Goal: Task Accomplishment & Management: Use online tool/utility

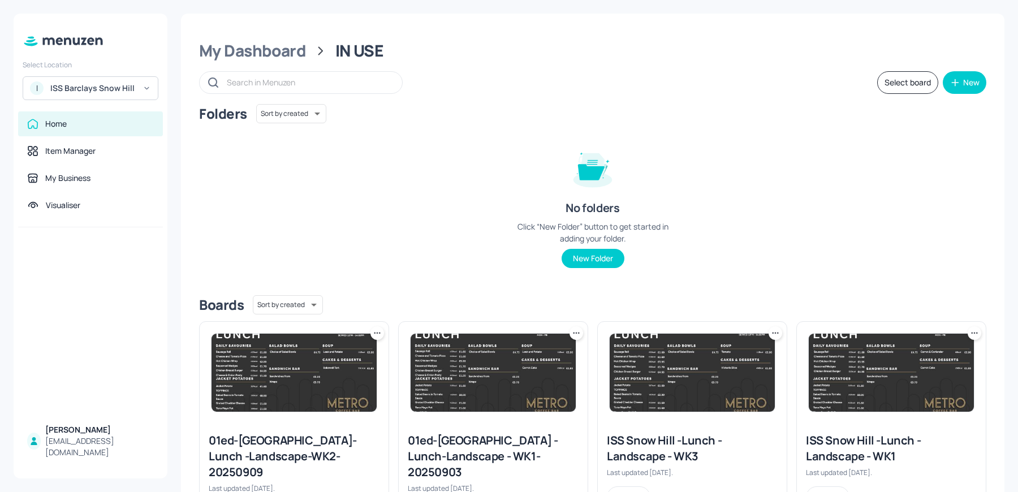
click at [118, 97] on div "I ISS Barclays Snow Hill" at bounding box center [91, 88] width 136 height 24
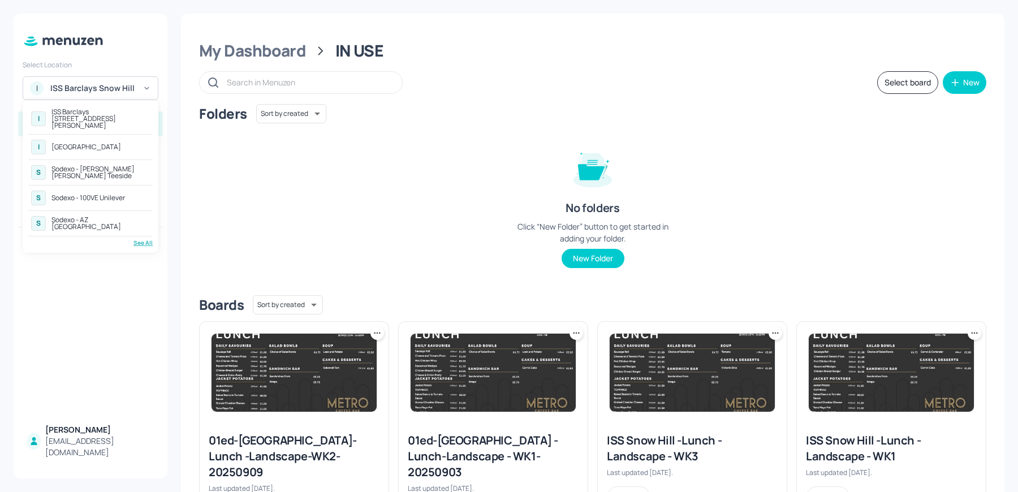
click at [113, 144] on div "[GEOGRAPHIC_DATA]" at bounding box center [86, 147] width 70 height 7
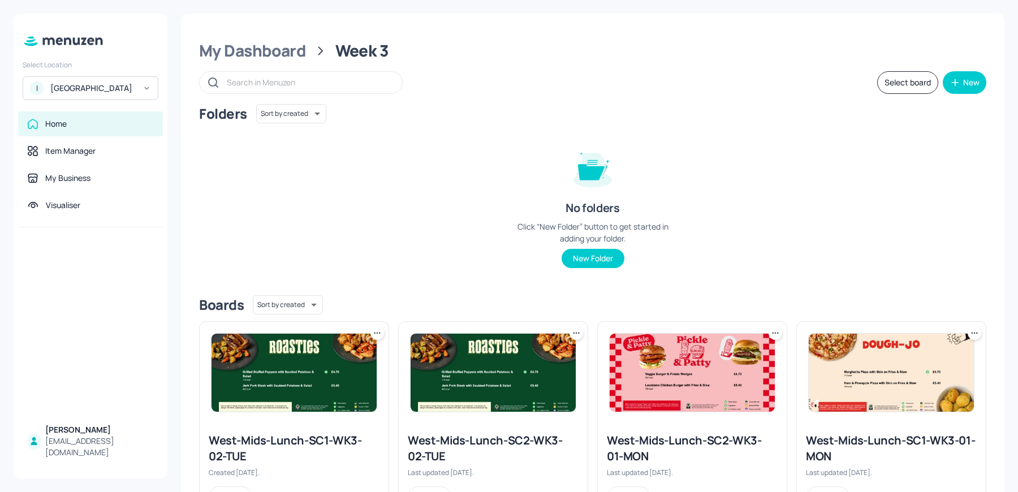
scroll to position [51, 0]
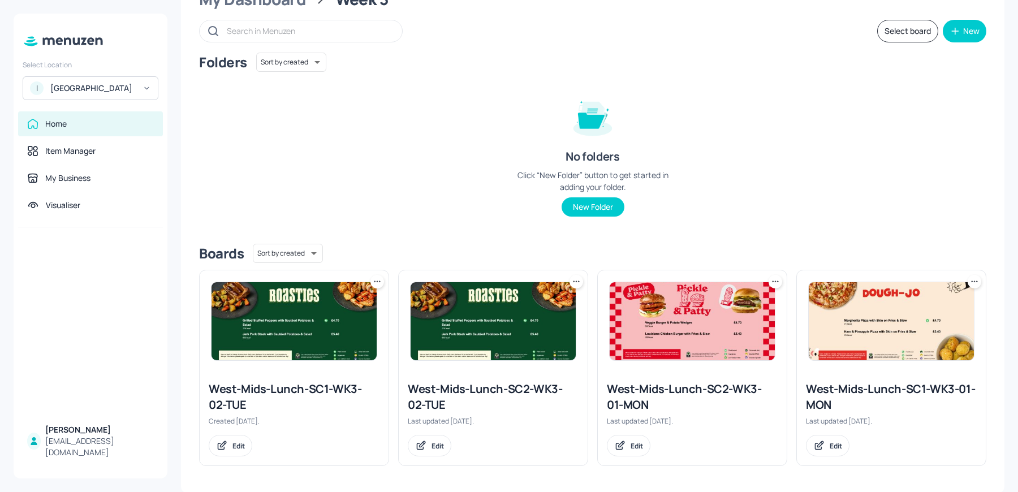
click at [977, 283] on icon at bounding box center [974, 281] width 11 height 11
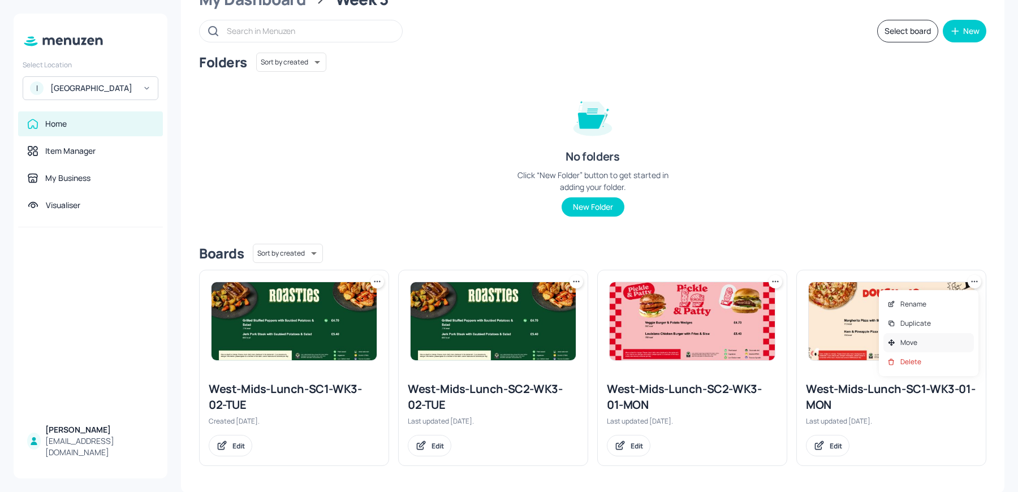
click at [943, 341] on div "Move" at bounding box center [929, 342] width 91 height 19
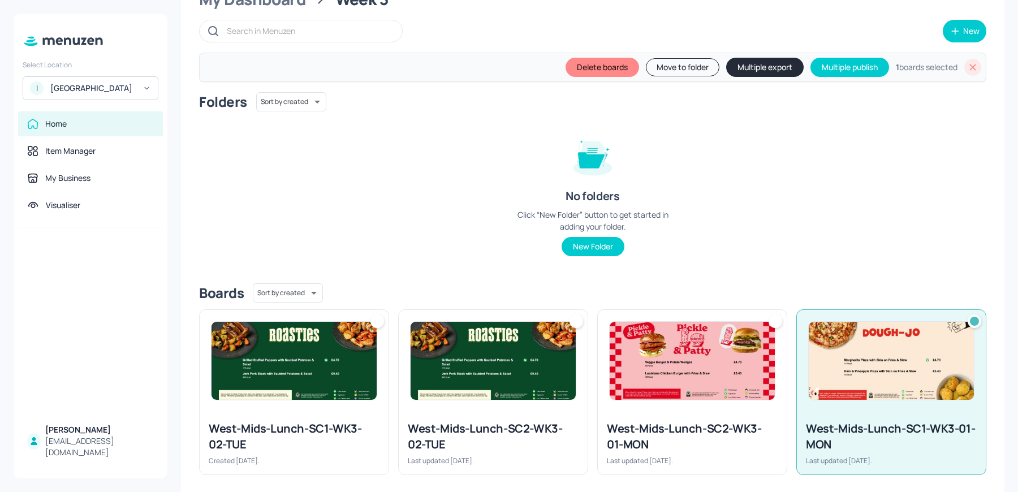
click at [771, 321] on div at bounding box center [776, 322] width 14 height 14
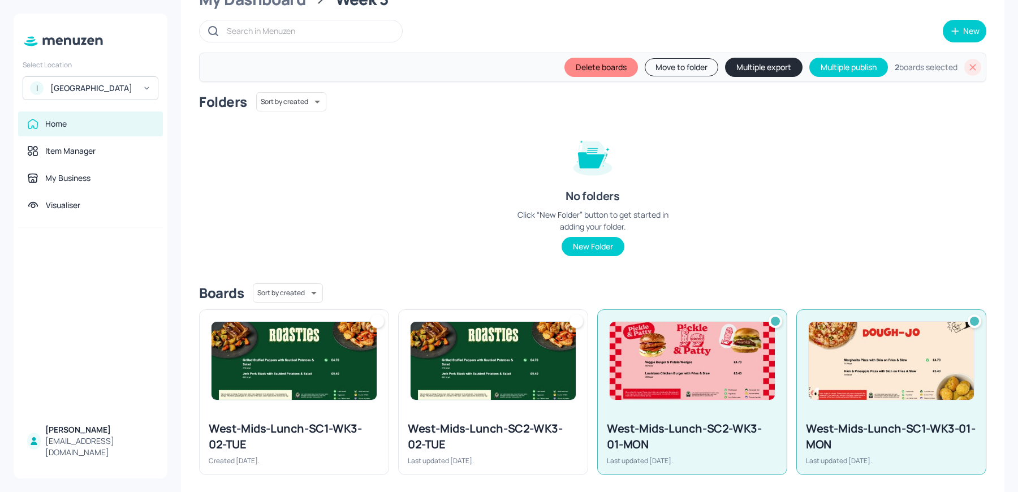
click at [750, 70] on button "Multiple export" at bounding box center [764, 67] width 78 height 19
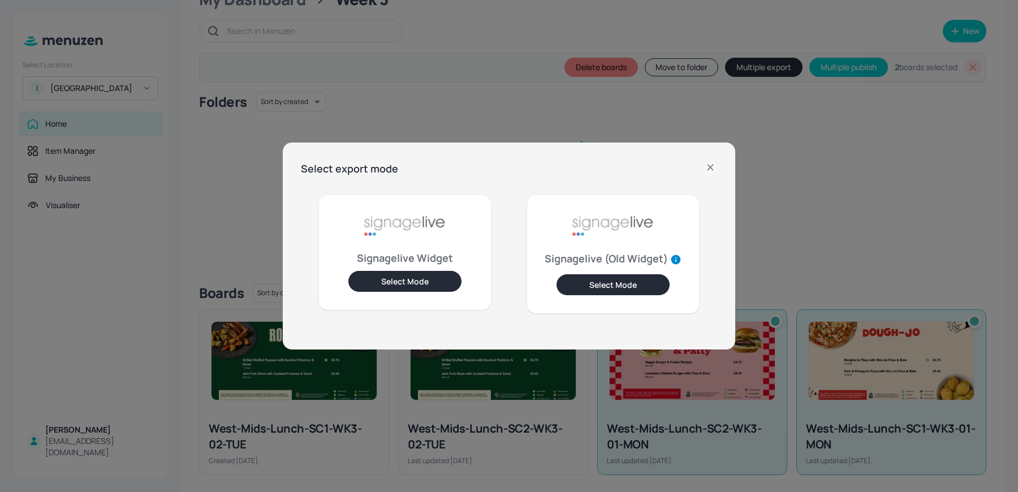
click at [411, 285] on button "Select Mode" at bounding box center [405, 281] width 113 height 21
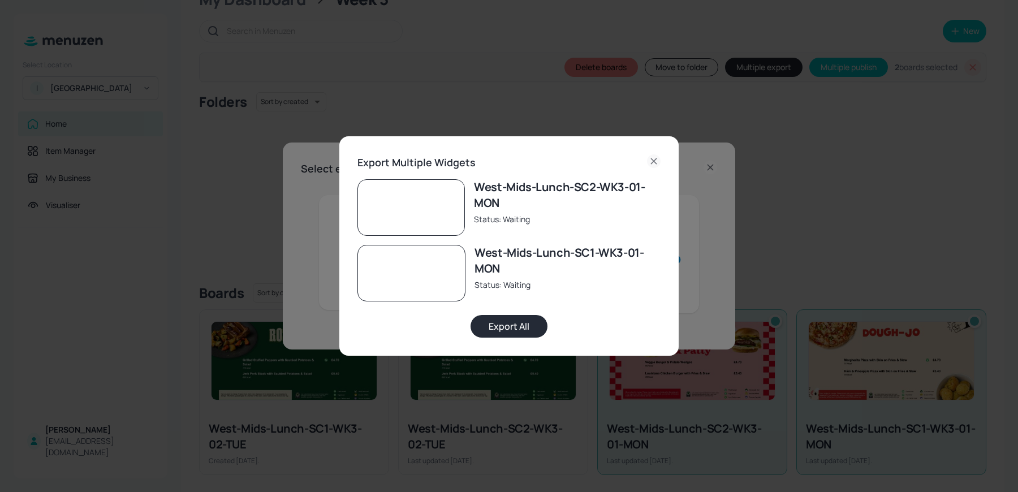
click at [498, 325] on button "Export All" at bounding box center [509, 326] width 77 height 23
